Goal: Navigation & Orientation: Find specific page/section

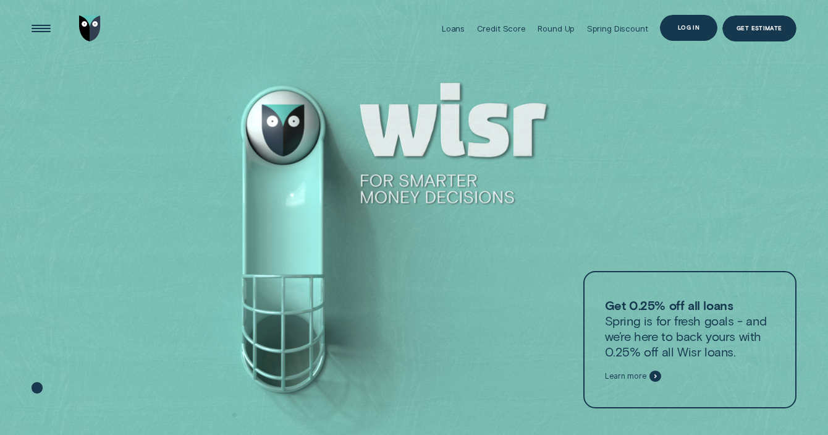
click at [692, 22] on div "Log in" at bounding box center [688, 28] width 57 height 26
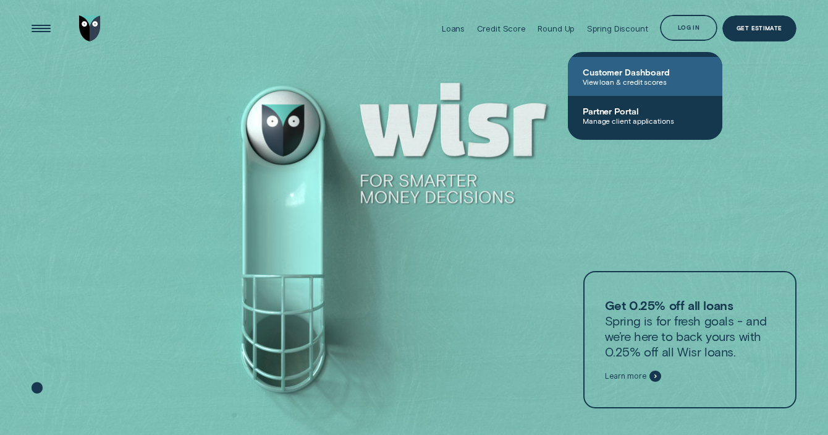
click at [641, 74] on span "Customer Dashboard" at bounding box center [645, 72] width 125 height 11
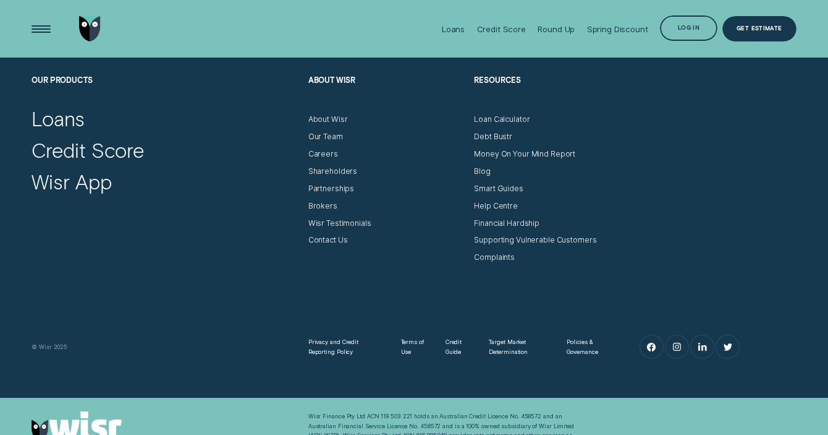
scroll to position [3740, 0]
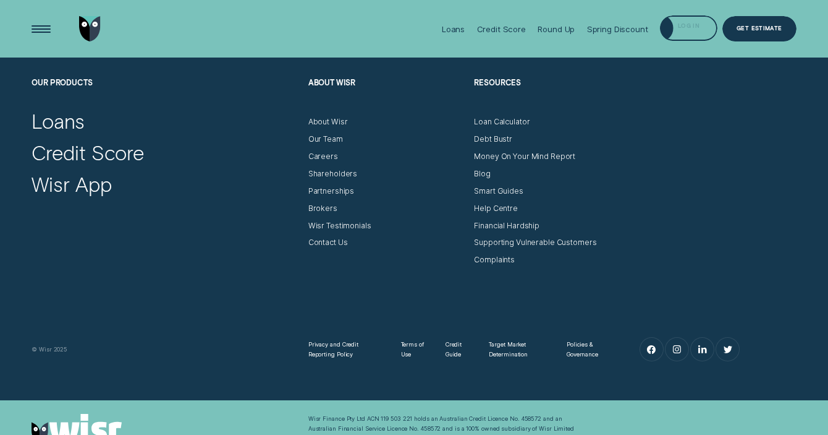
click at [690, 36] on div "Log in" at bounding box center [688, 28] width 57 height 26
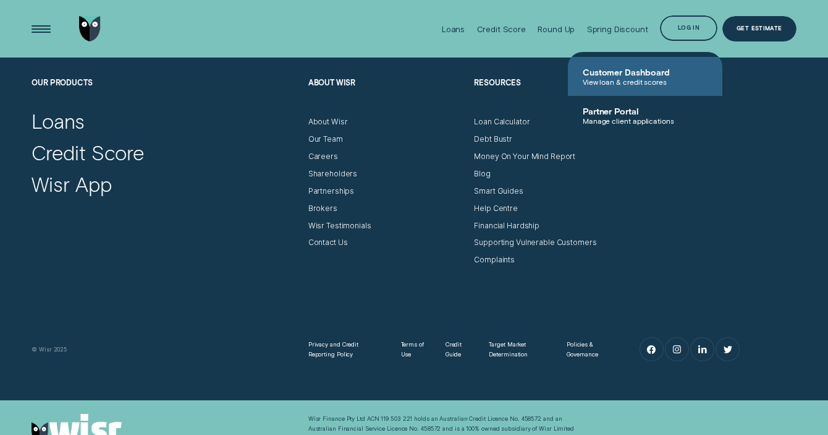
click at [648, 68] on span "Customer Dashboard" at bounding box center [645, 72] width 125 height 11
